Goal: Information Seeking & Learning: Learn about a topic

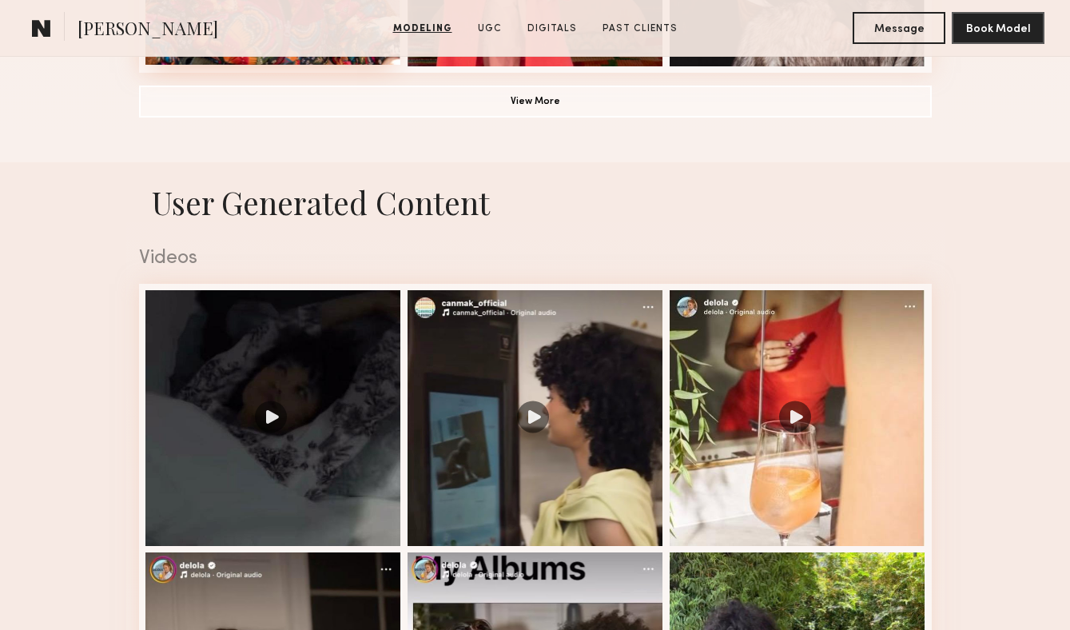
scroll to position [1546, 0]
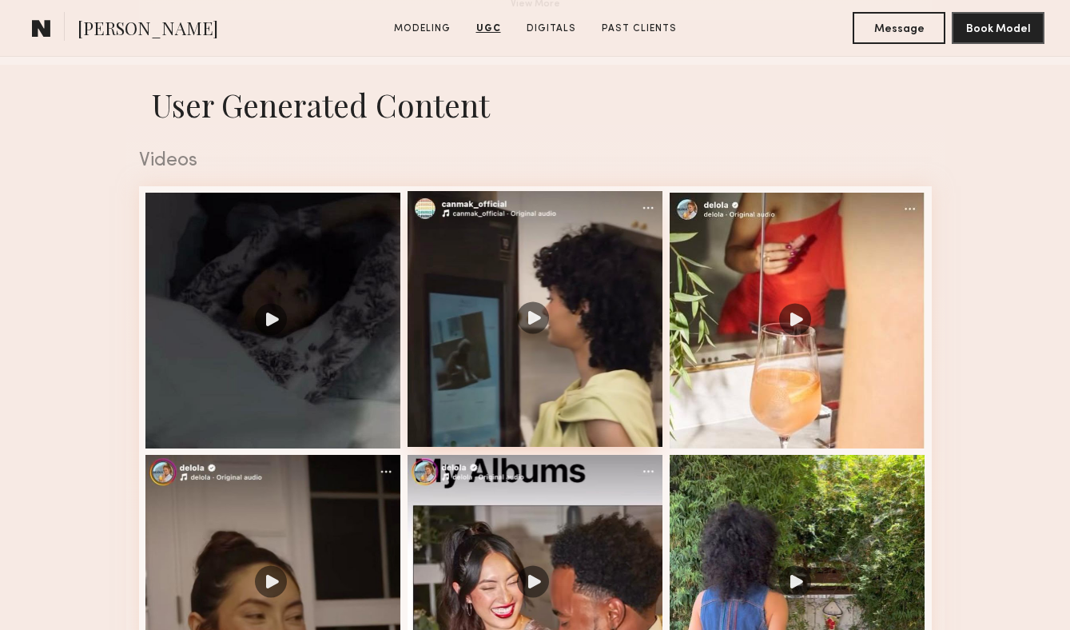
click at [579, 307] on div at bounding box center [536, 319] width 256 height 256
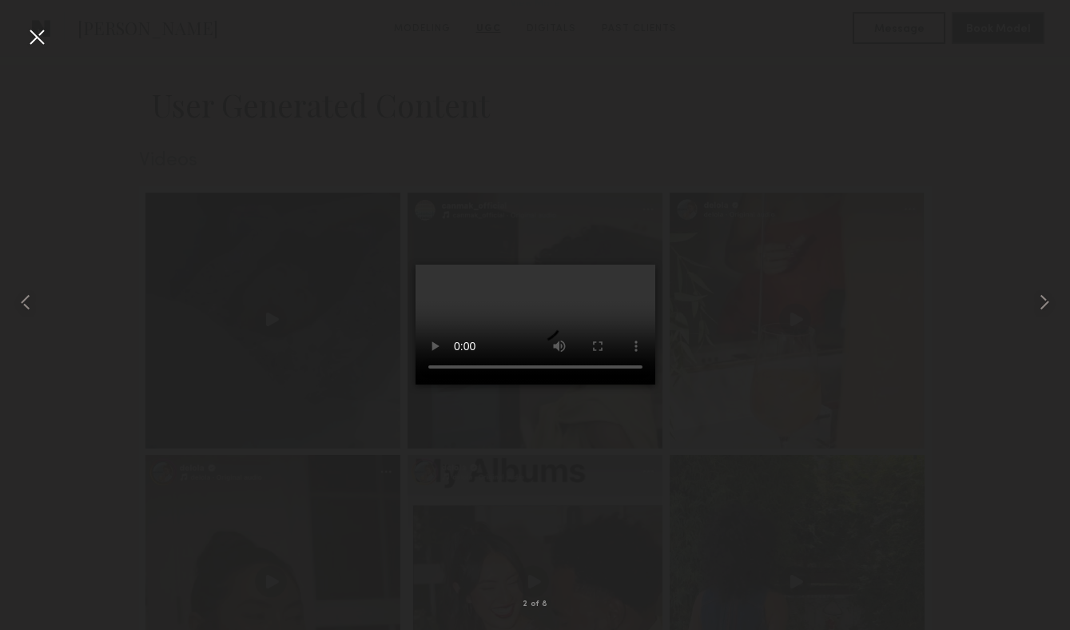
drag, startPoint x: 44, startPoint y: 34, endPoint x: 68, endPoint y: 50, distance: 28.4
click at [44, 34] on div at bounding box center [37, 37] width 26 height 26
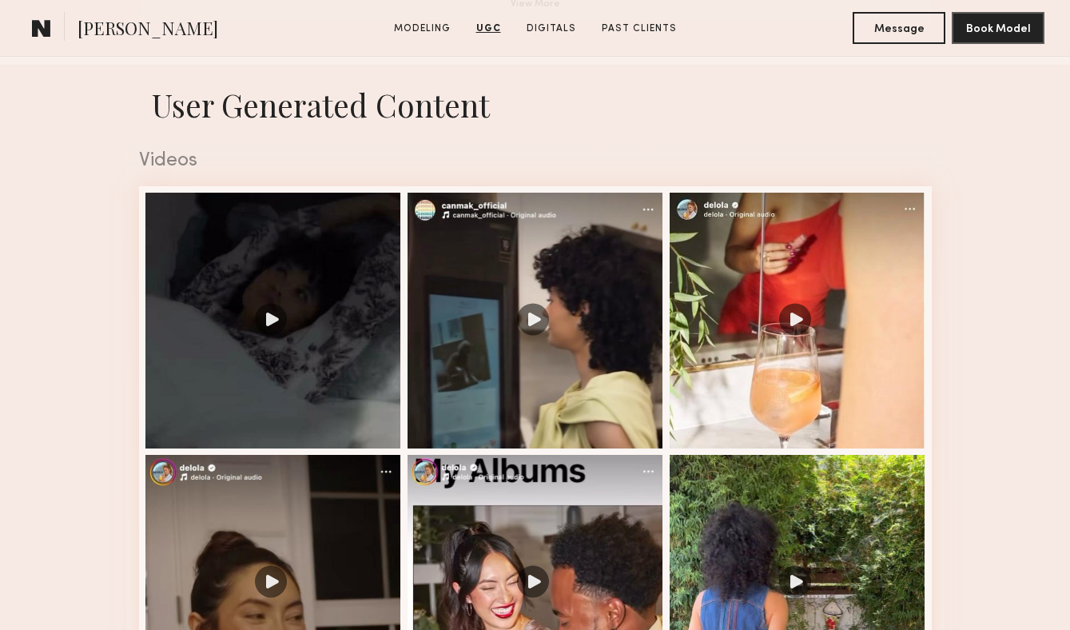
scroll to position [1553, 0]
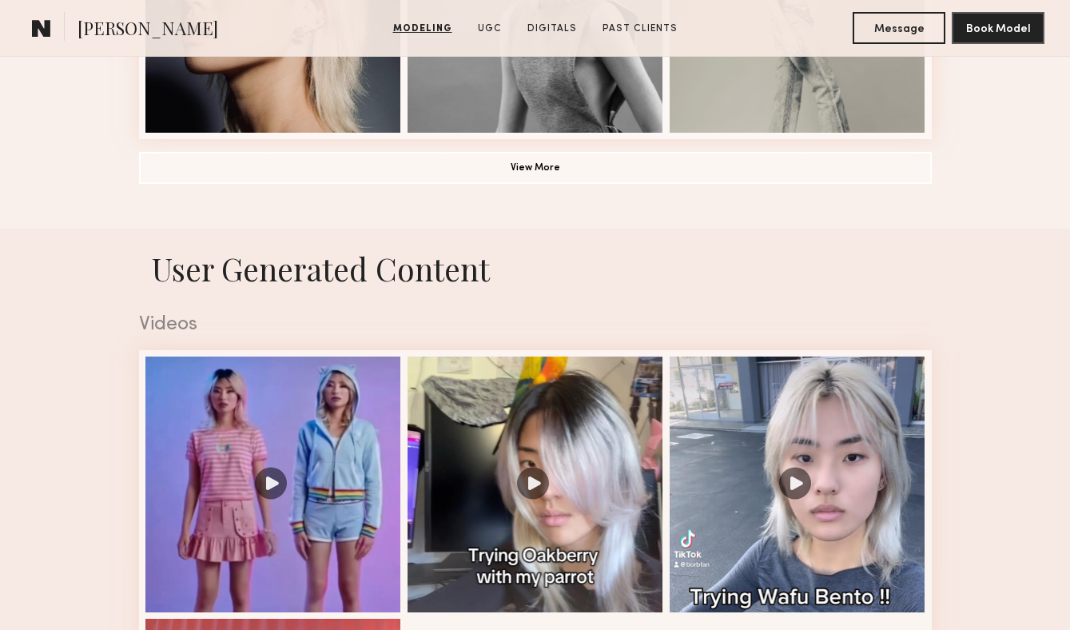
scroll to position [1544, 0]
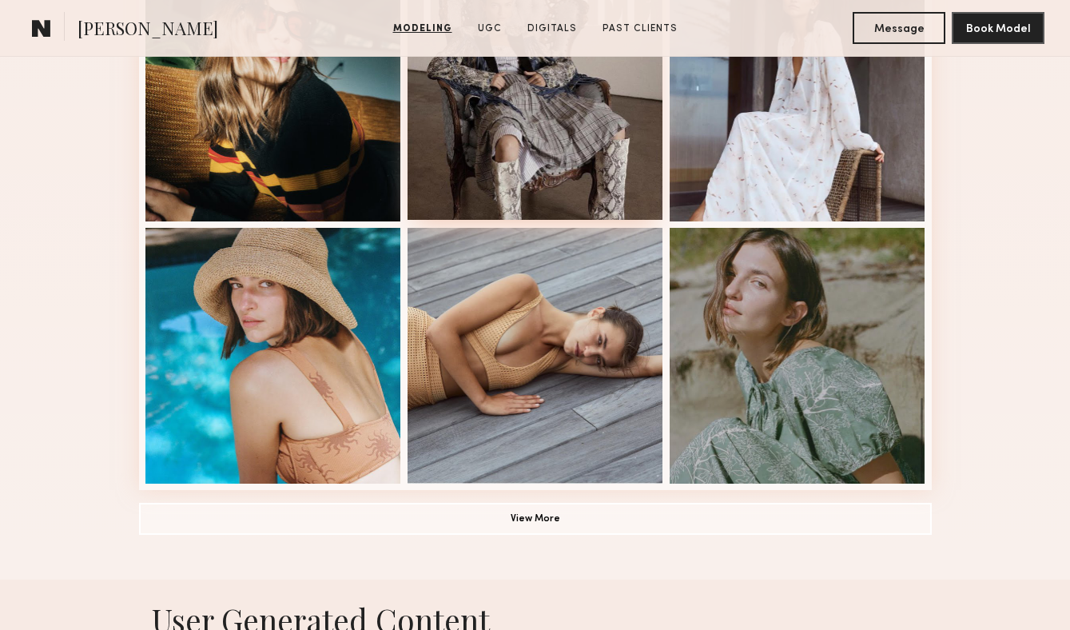
scroll to position [1034, 0]
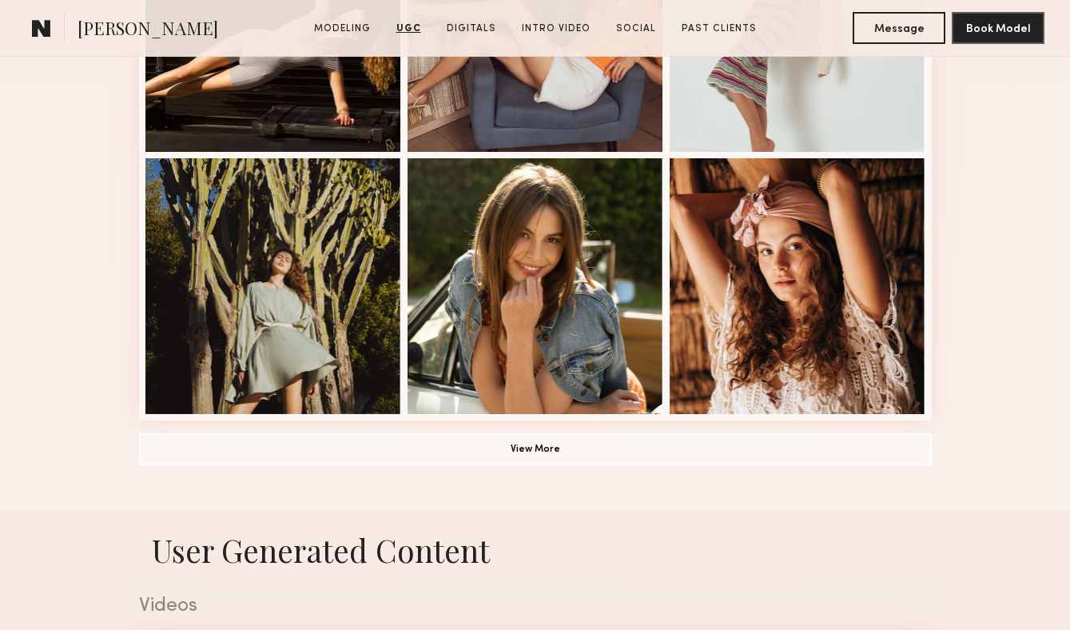
scroll to position [969, 0]
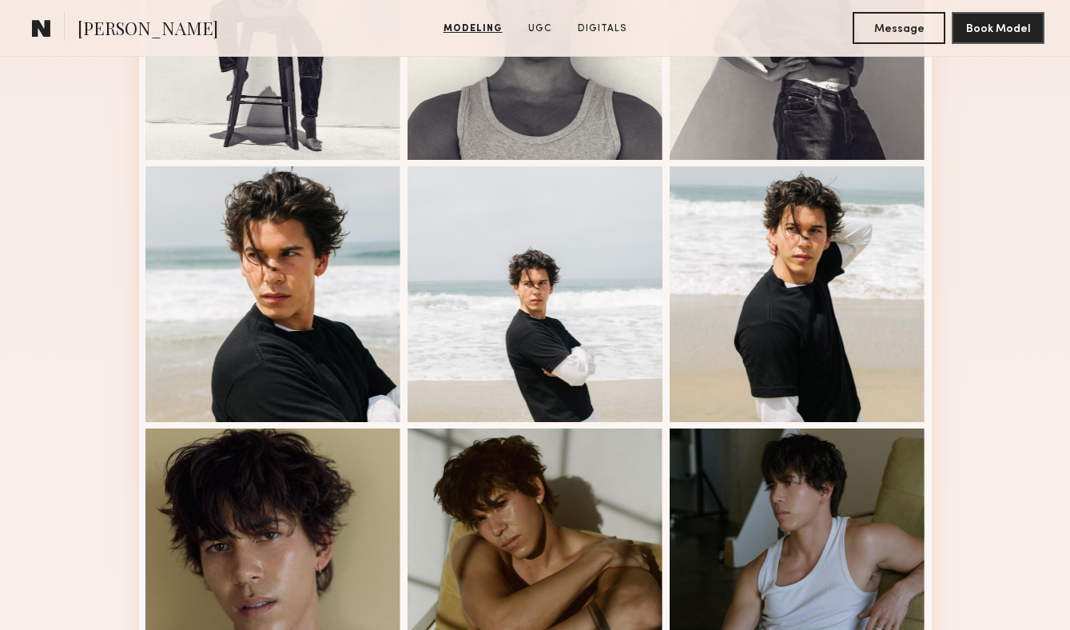
scroll to position [540, 0]
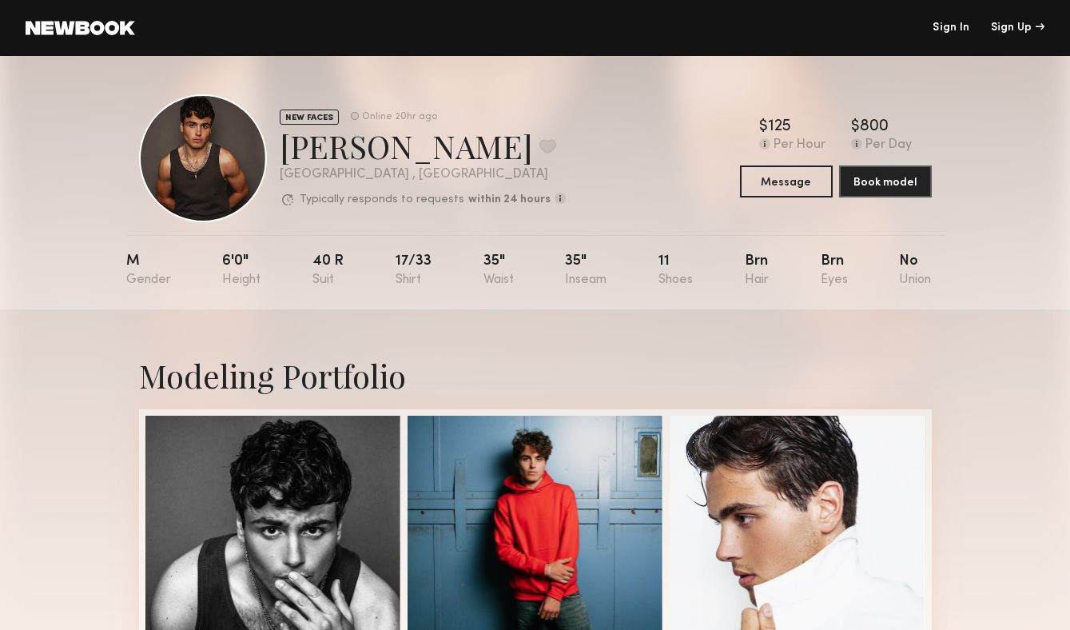
drag, startPoint x: 63, startPoint y: 106, endPoint x: 83, endPoint y: 98, distance: 21.8
click at [63, 106] on div "NEW FACES Online 20hr ago Pietro S. Favorite Los Angeles , CA Typically respond…" at bounding box center [535, 182] width 1070 height 253
